Goal: Information Seeking & Learning: Learn about a topic

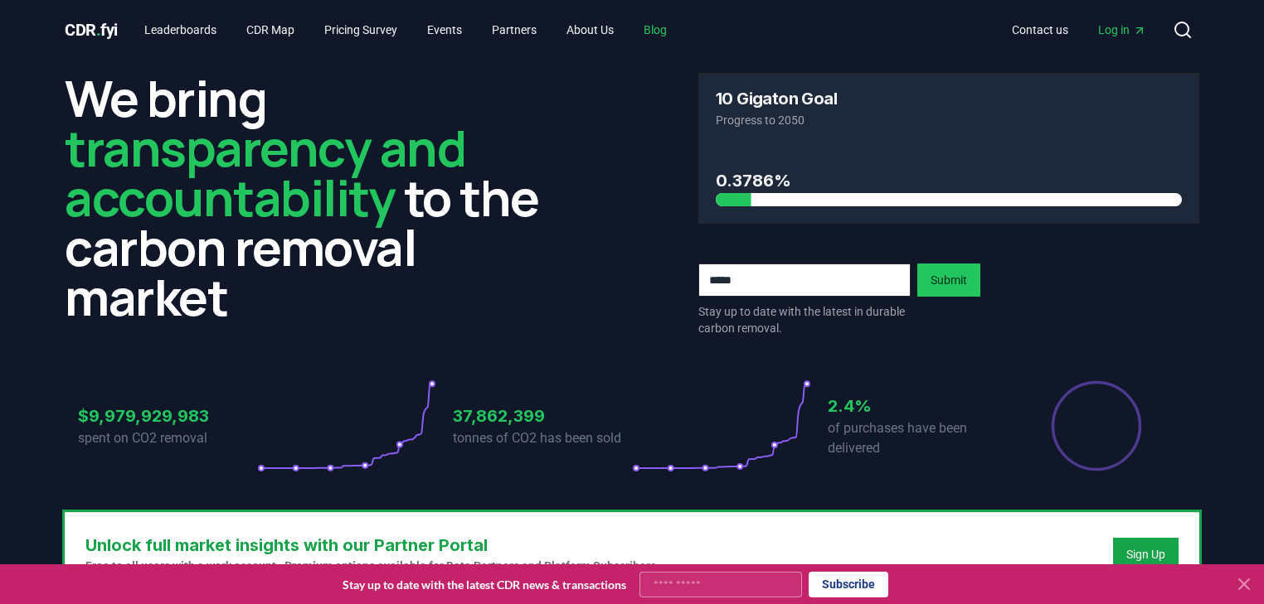
click at [672, 31] on link "Blog" at bounding box center [655, 30] width 50 height 30
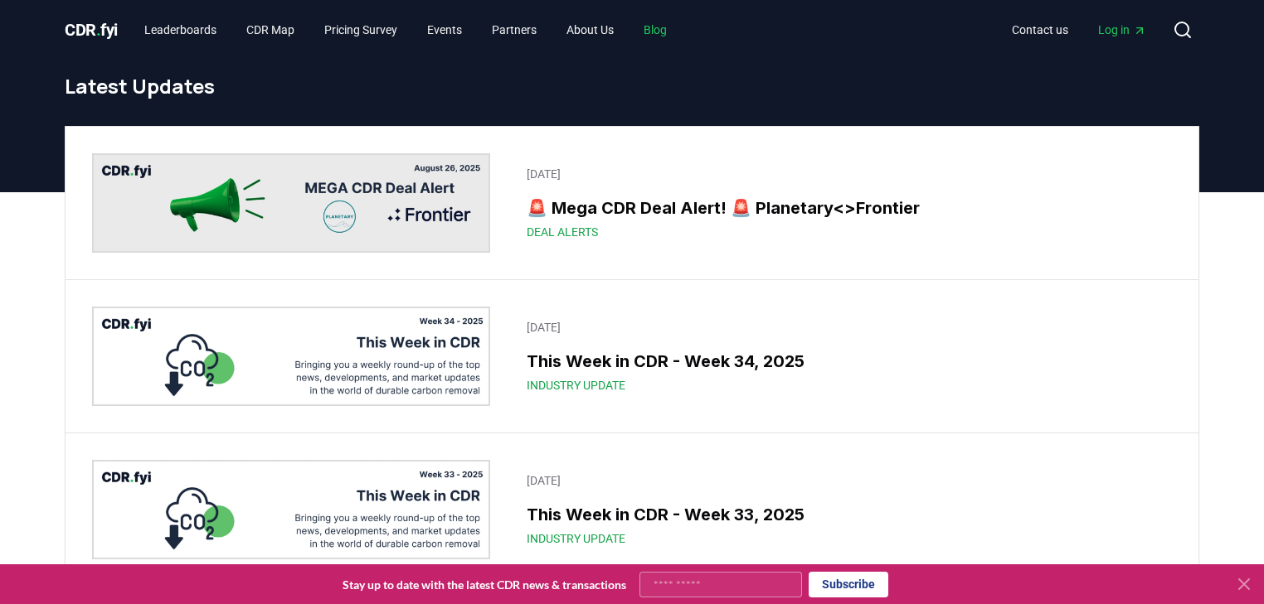
click at [673, 27] on link "Blog" at bounding box center [655, 30] width 50 height 30
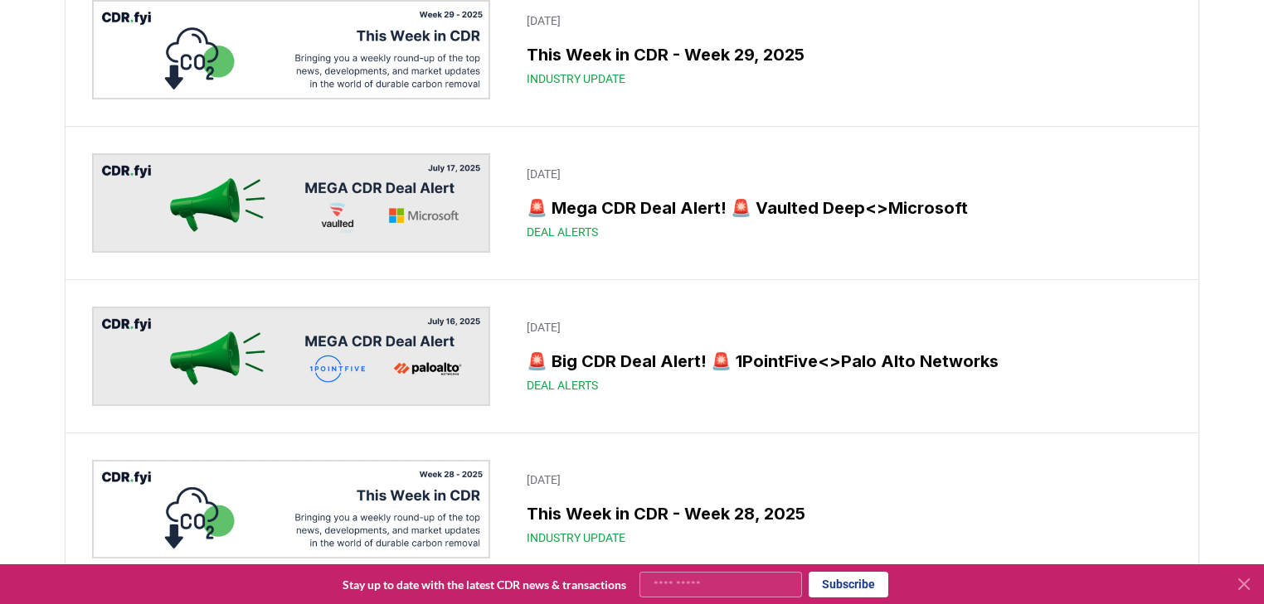
scroll to position [1327, 0]
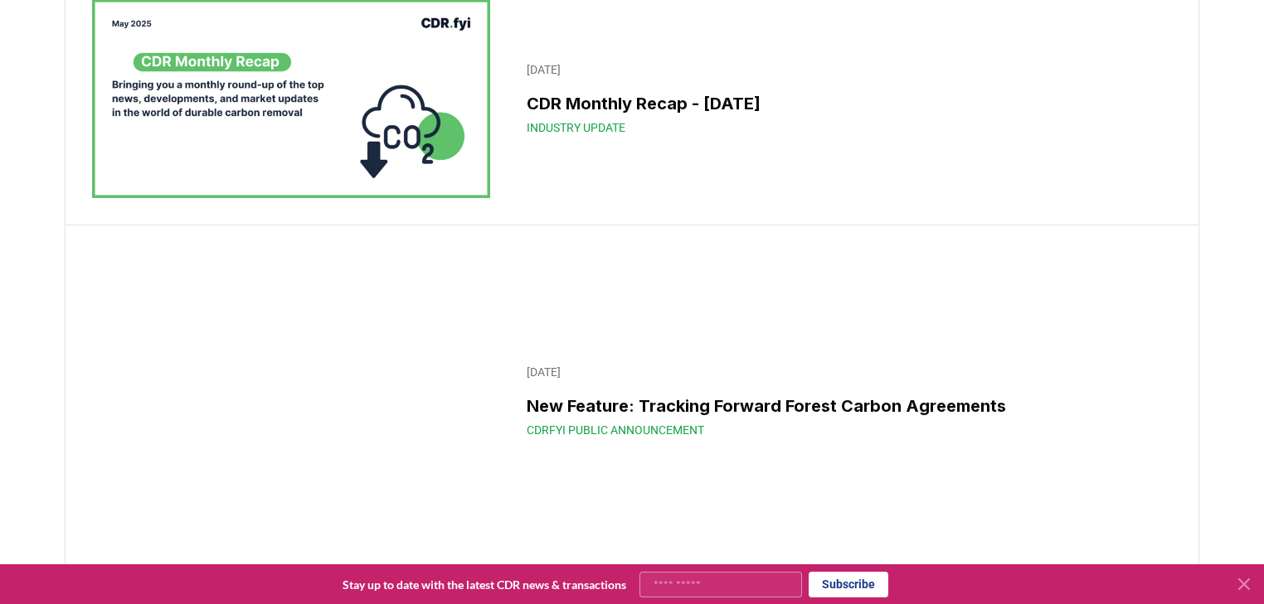
scroll to position [3914, 0]
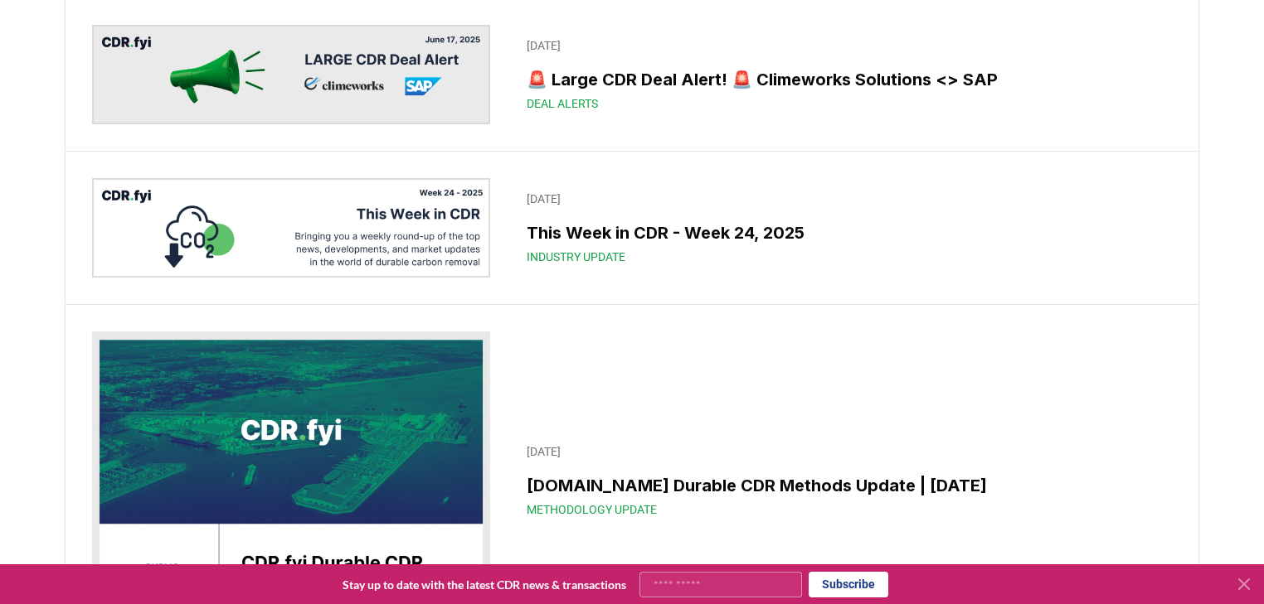
drag, startPoint x: 653, startPoint y: 114, endPoint x: 647, endPoint y: 120, distance: 9.4
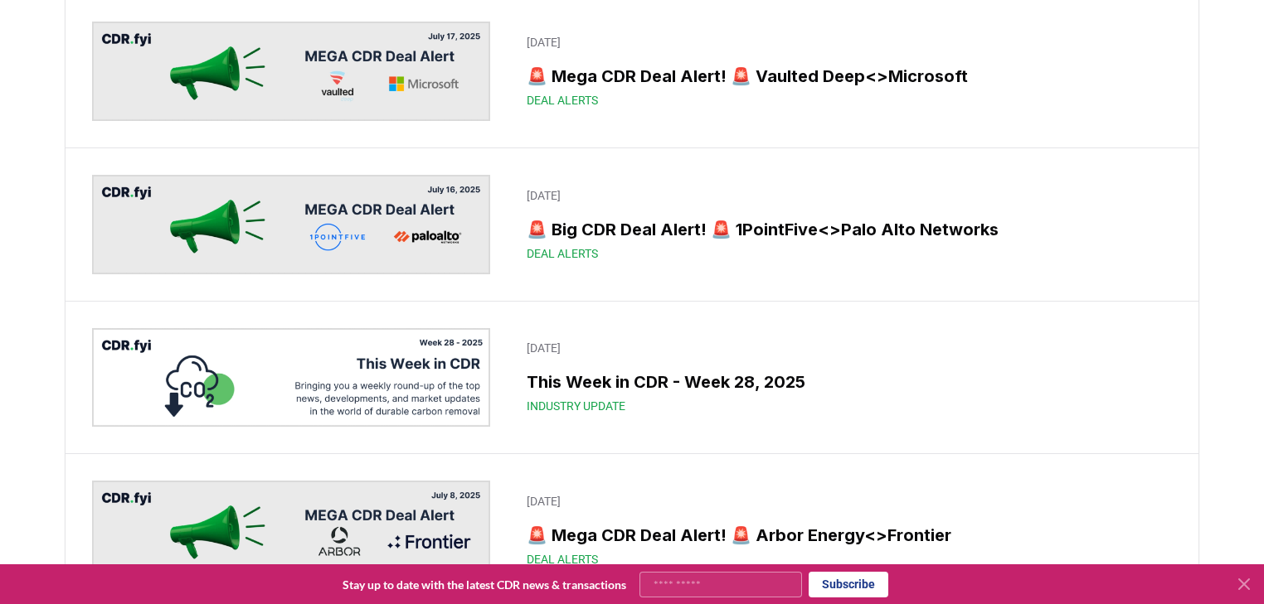
scroll to position [1280, 0]
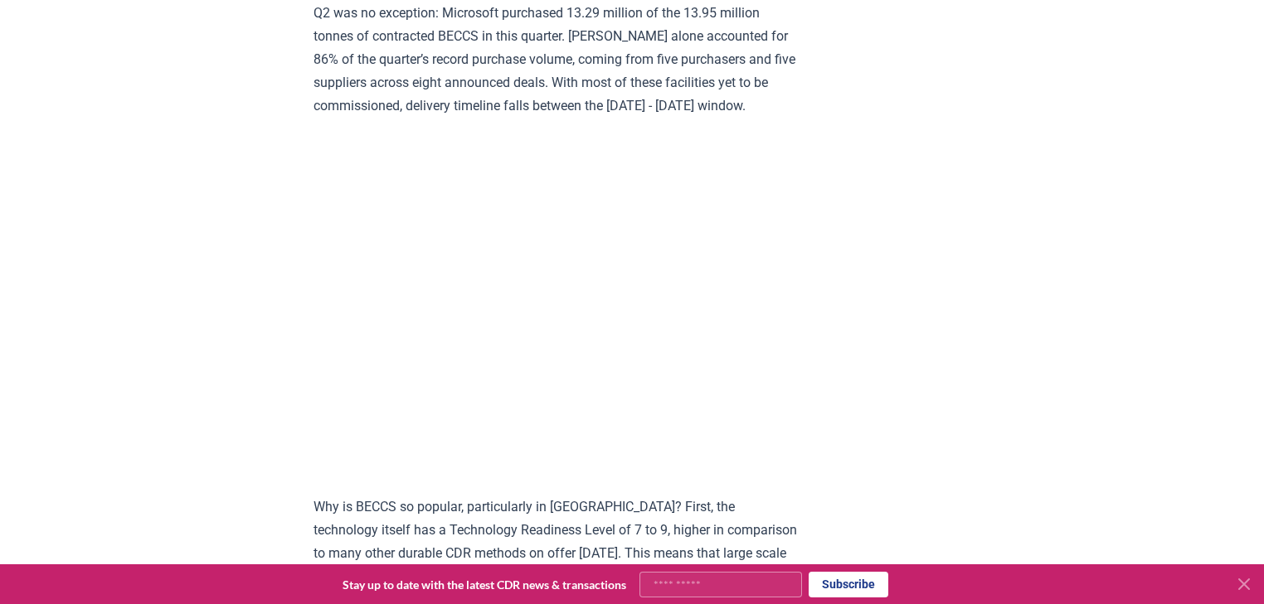
scroll to position [1592, 0]
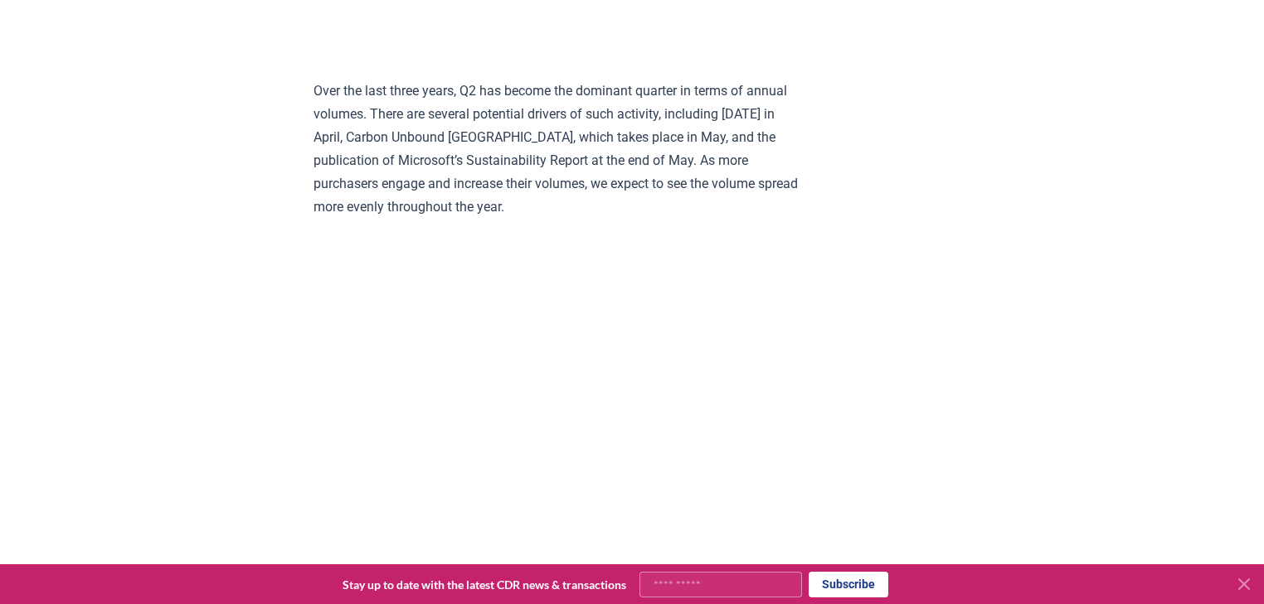
scroll to position [3317, 0]
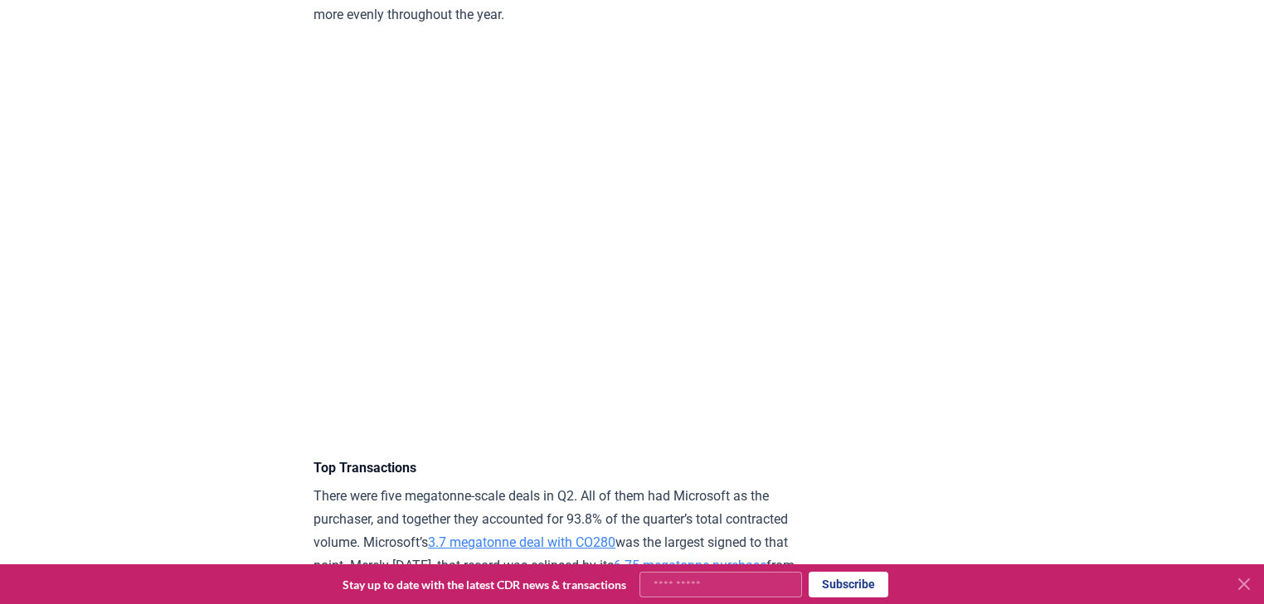
drag, startPoint x: 120, startPoint y: 251, endPoint x: 179, endPoint y: 251, distance: 58.9
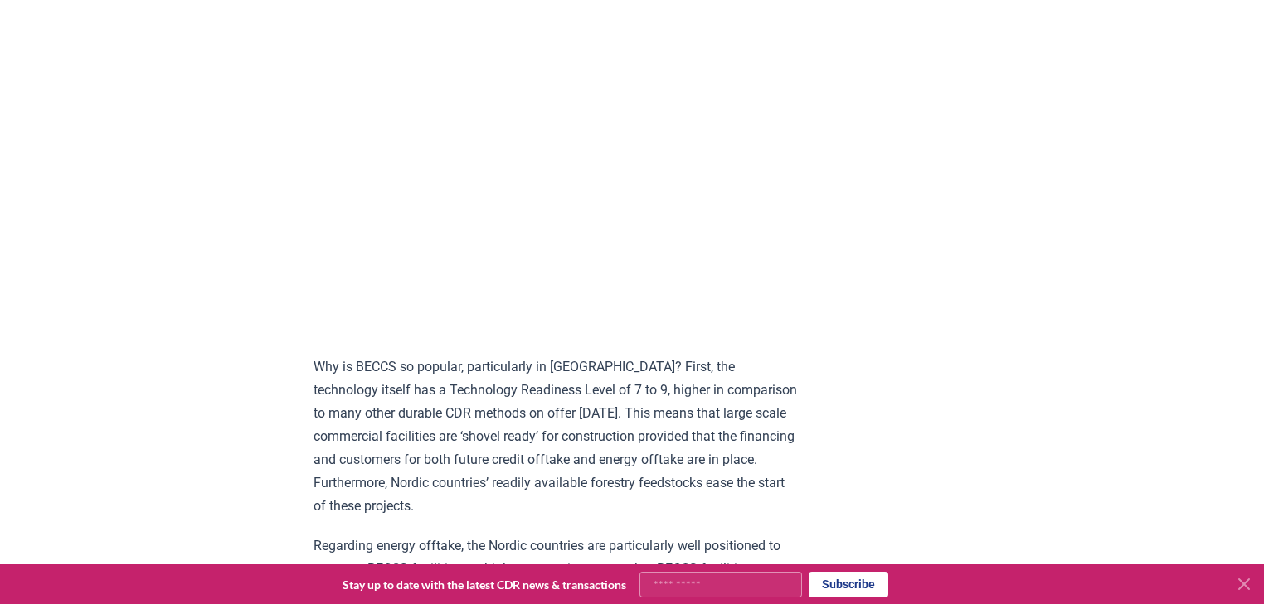
scroll to position [1792, 0]
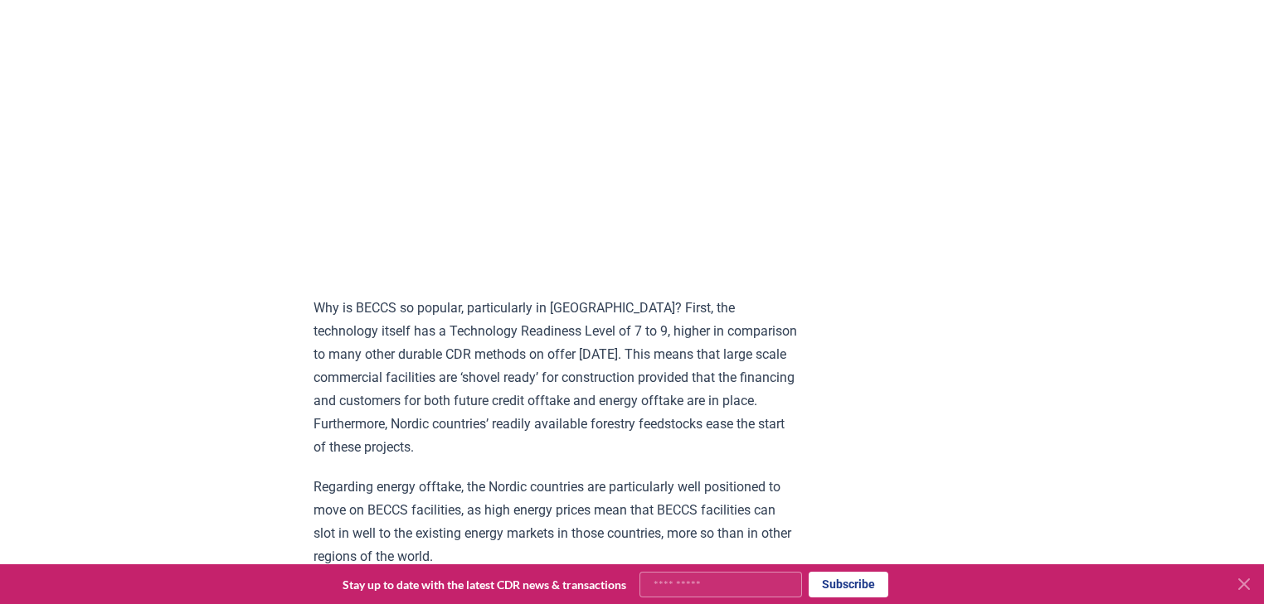
drag, startPoint x: 912, startPoint y: 253, endPoint x: 927, endPoint y: 77, distance: 176.4
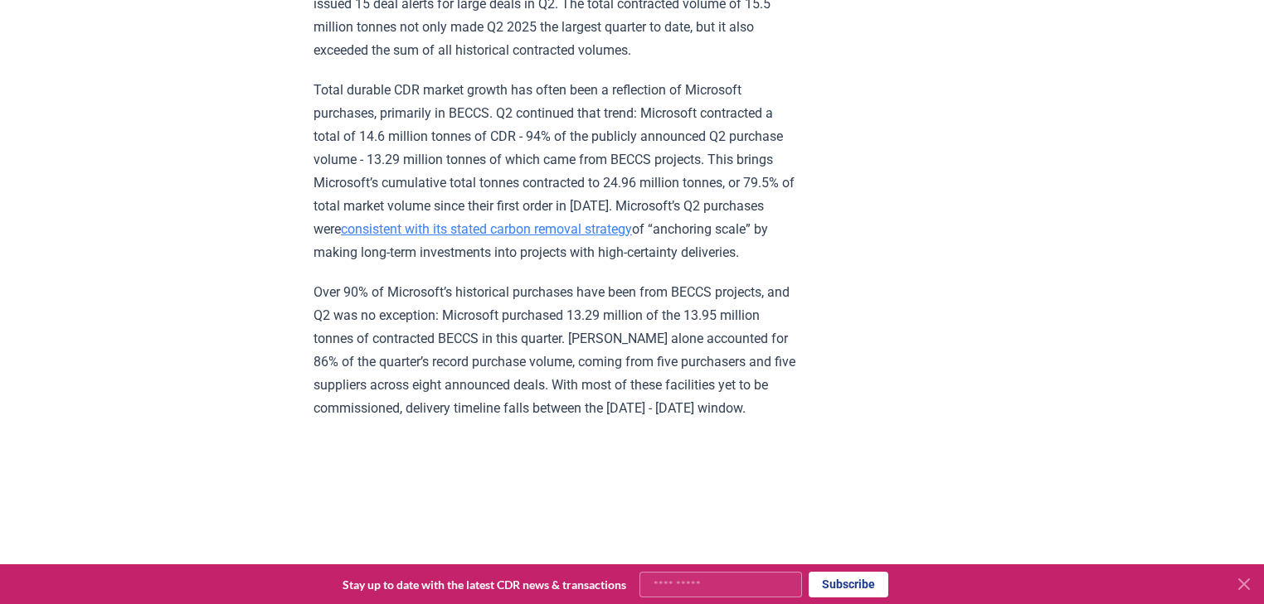
scroll to position [0, 0]
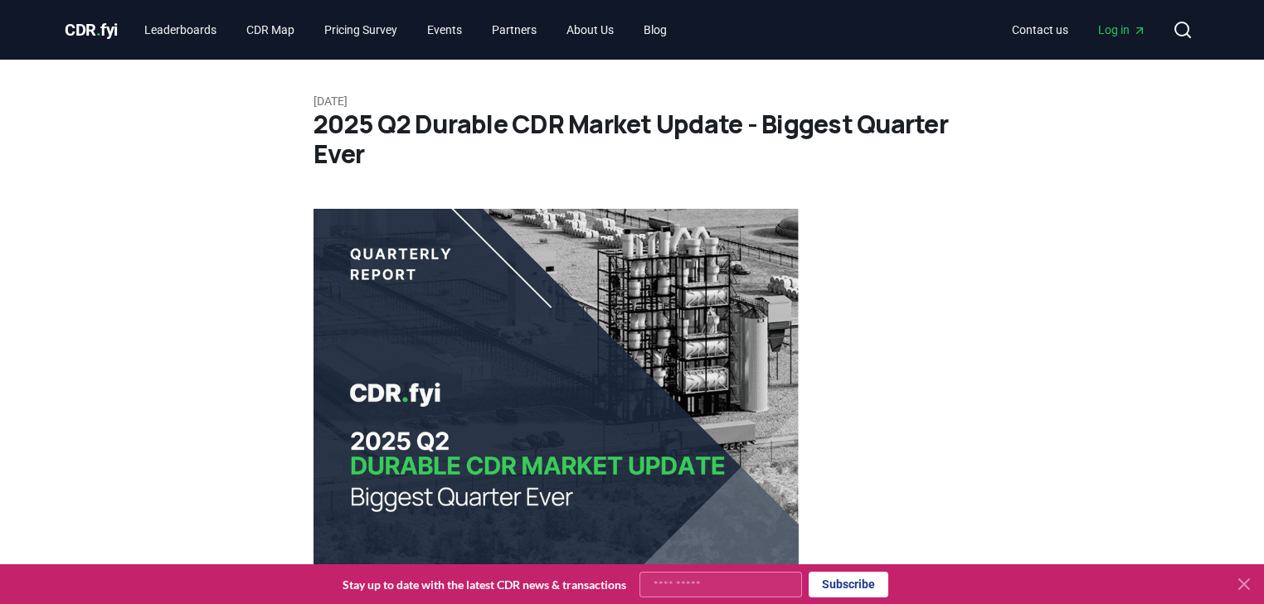
drag, startPoint x: 983, startPoint y: 452, endPoint x: 958, endPoint y: 86, distance: 366.4
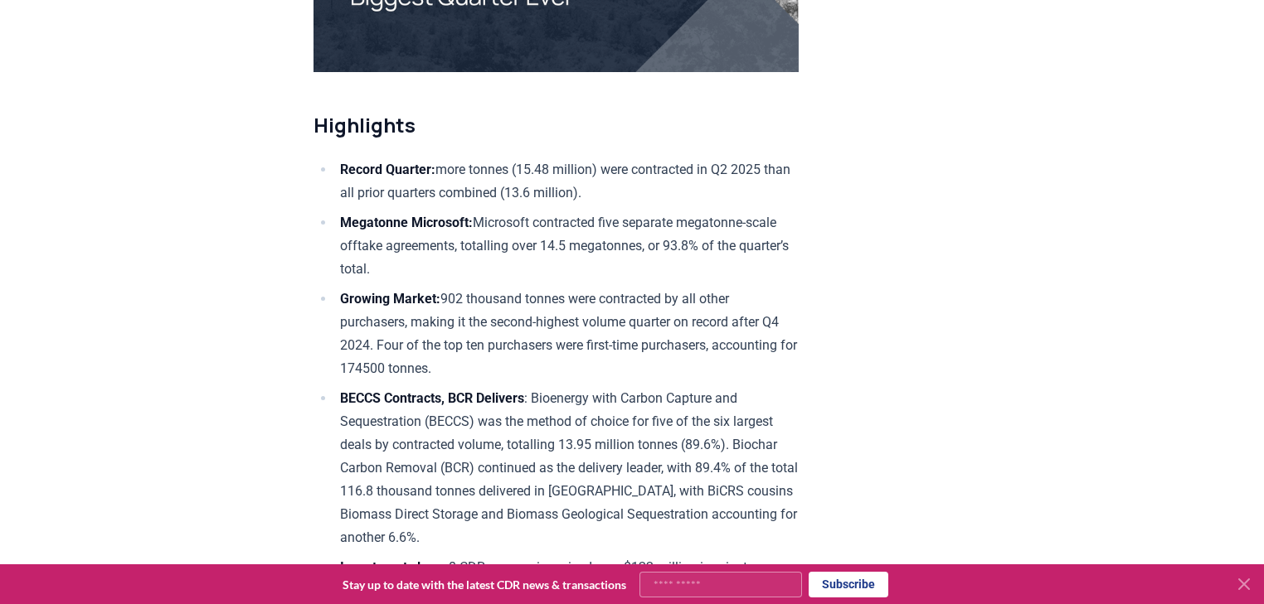
scroll to position [597, 0]
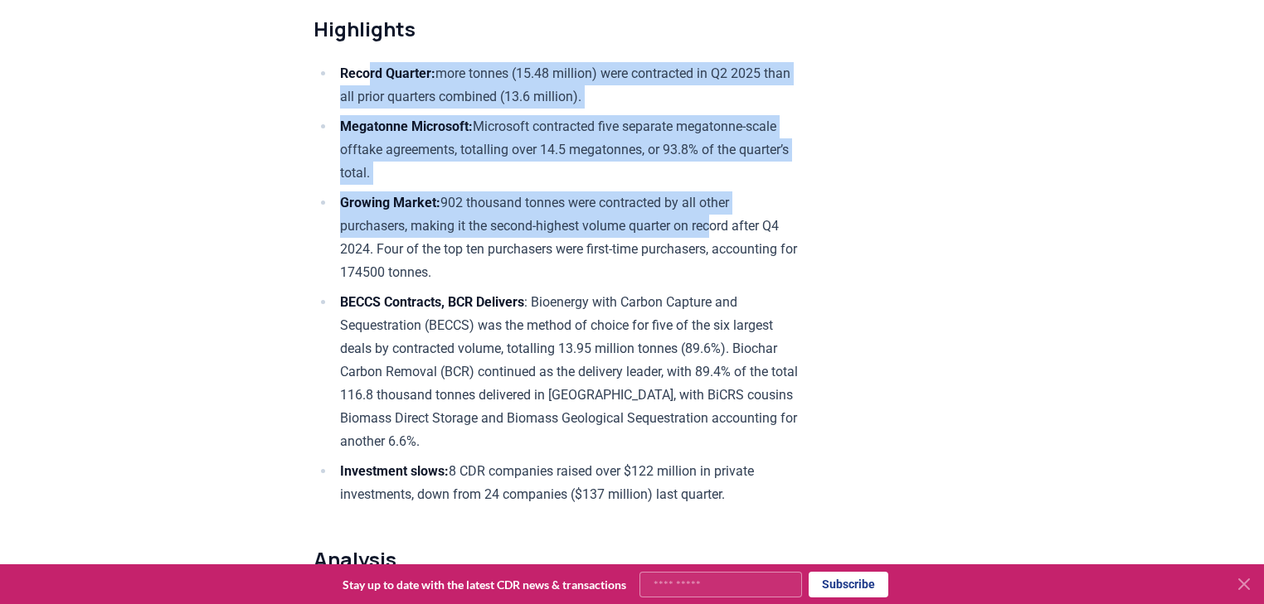
drag, startPoint x: 371, startPoint y: 70, endPoint x: 746, endPoint y: 222, distance: 405.4
click at [723, 211] on ul "Record Quarter: more tonnes (15.48 million) were contracted in Q2 2025 than all…" at bounding box center [555, 284] width 485 height 444
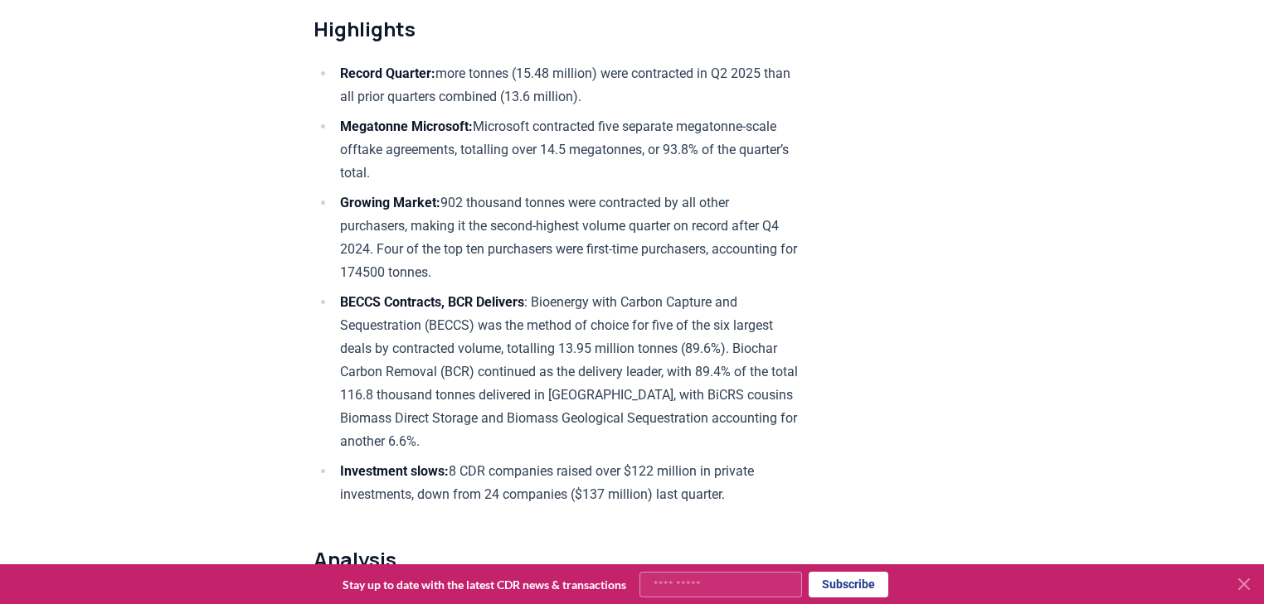
click at [746, 222] on li "Growing Market: 902 thousand tonnes were contracted by all other purchasers, ma…" at bounding box center [566, 238] width 463 height 93
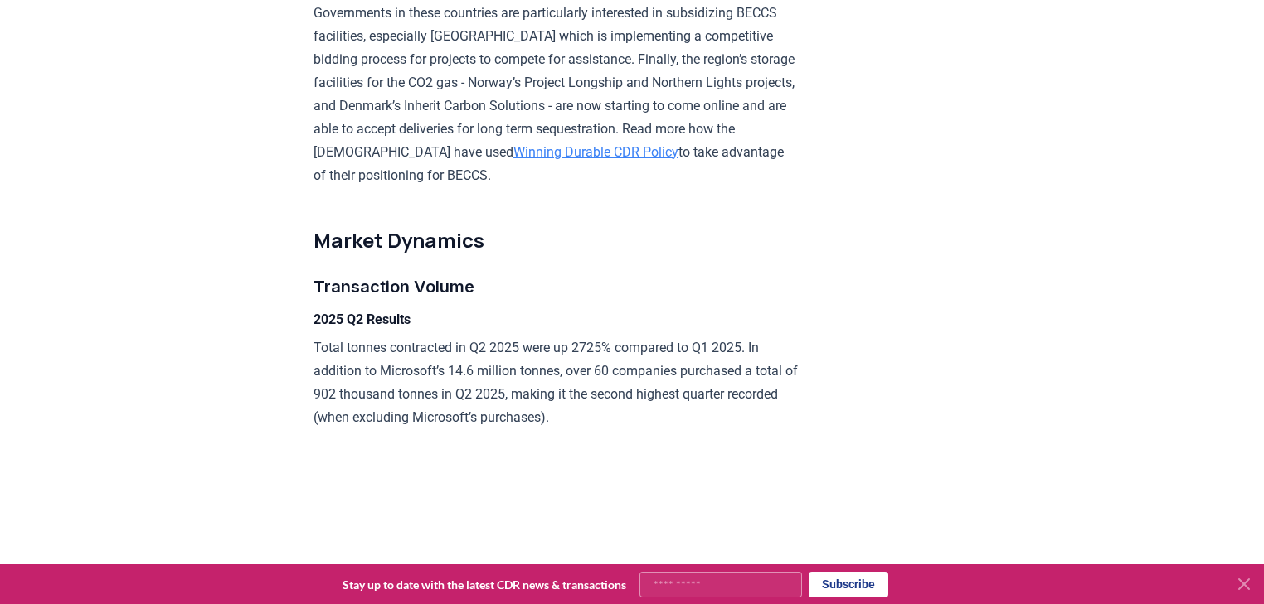
scroll to position [0, 0]
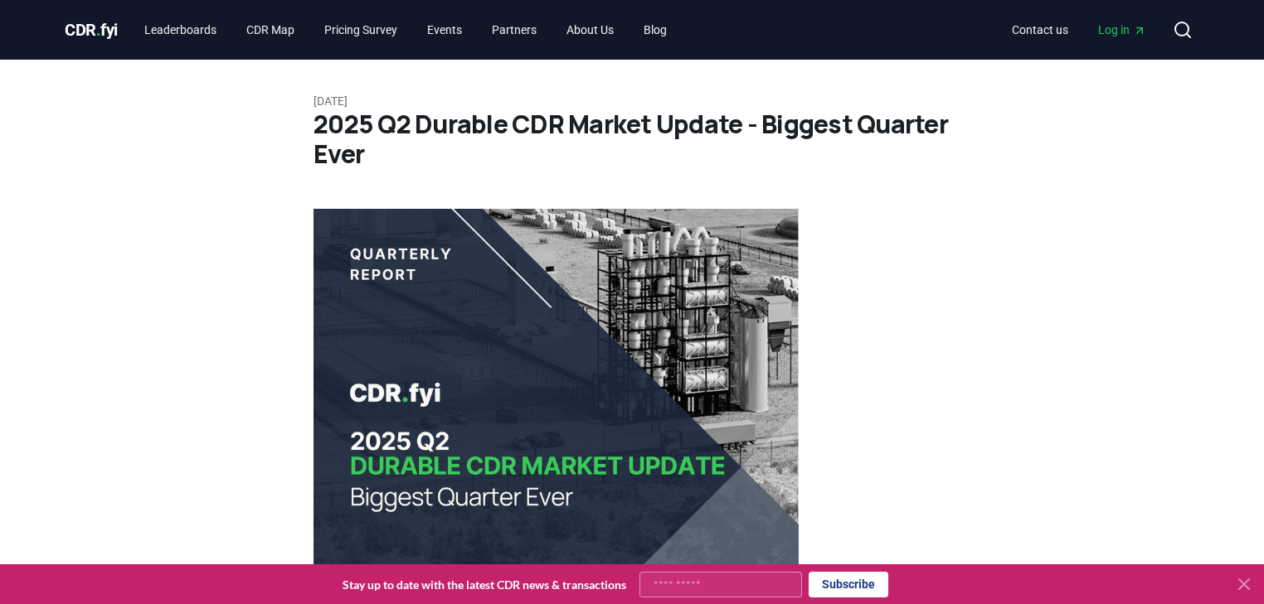
drag, startPoint x: 940, startPoint y: 254, endPoint x: 871, endPoint y: -71, distance: 332.4
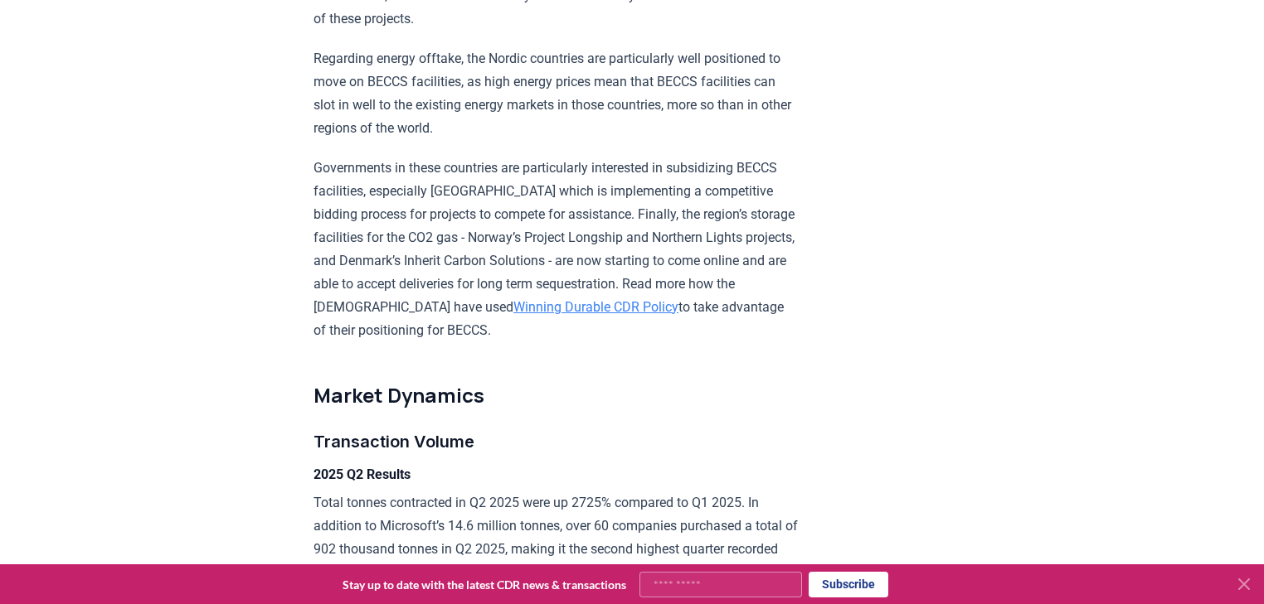
scroll to position [2255, 0]
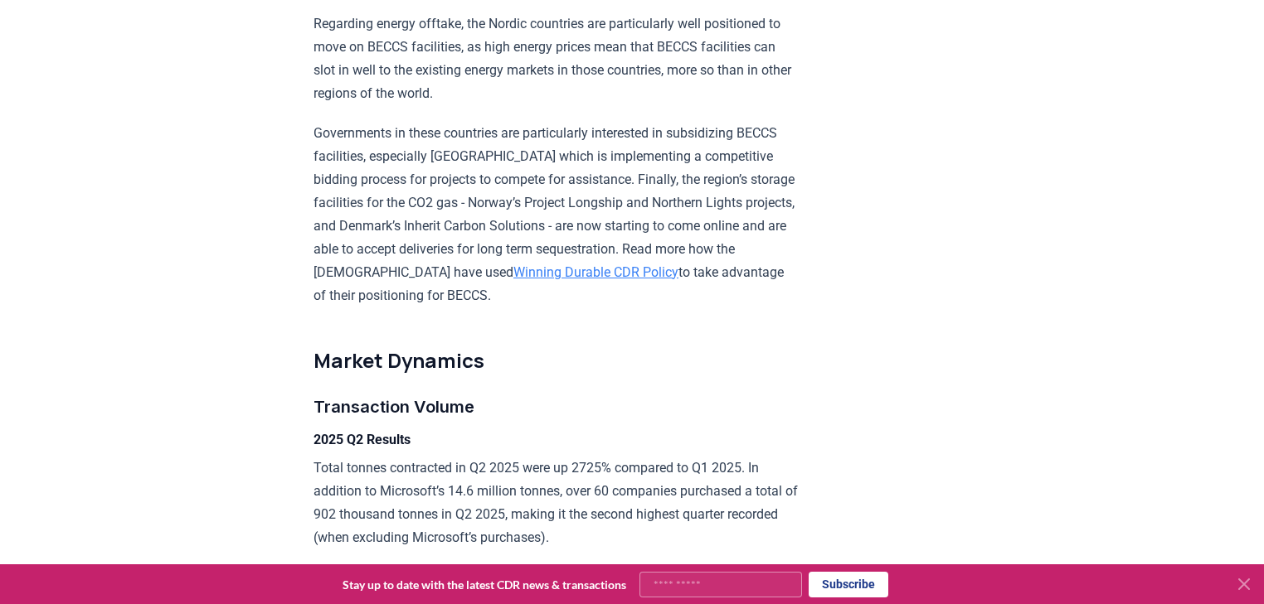
drag, startPoint x: 827, startPoint y: 229, endPoint x: 769, endPoint y: 212, distance: 60.4
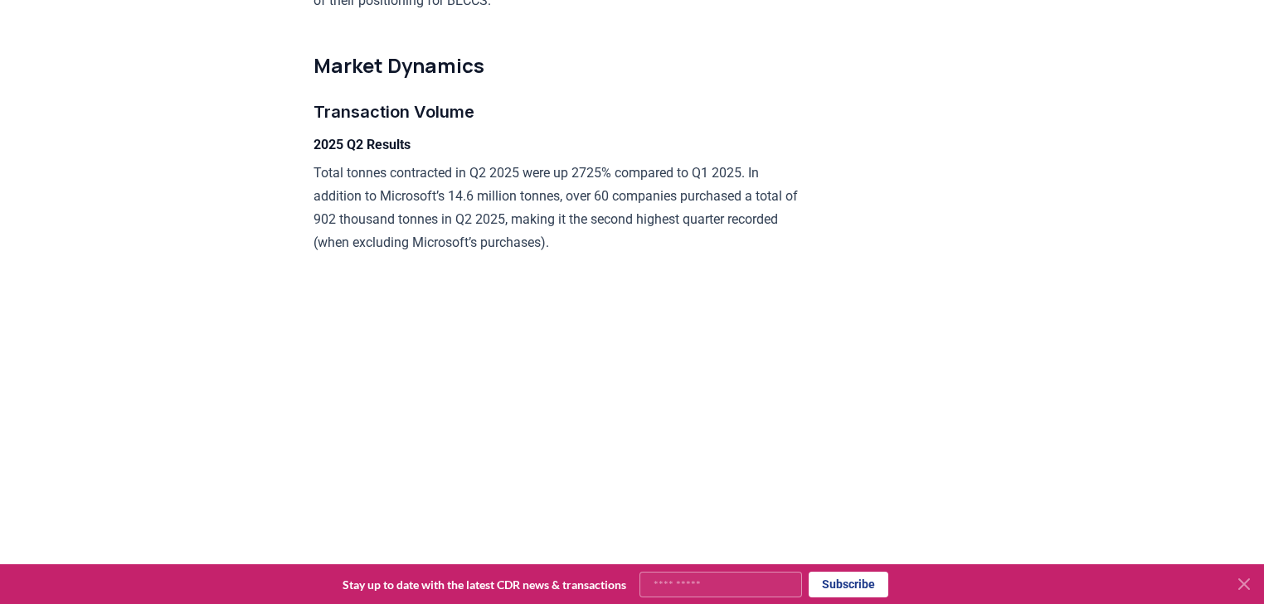
scroll to position [2587, 0]
